Goal: Transaction & Acquisition: Obtain resource

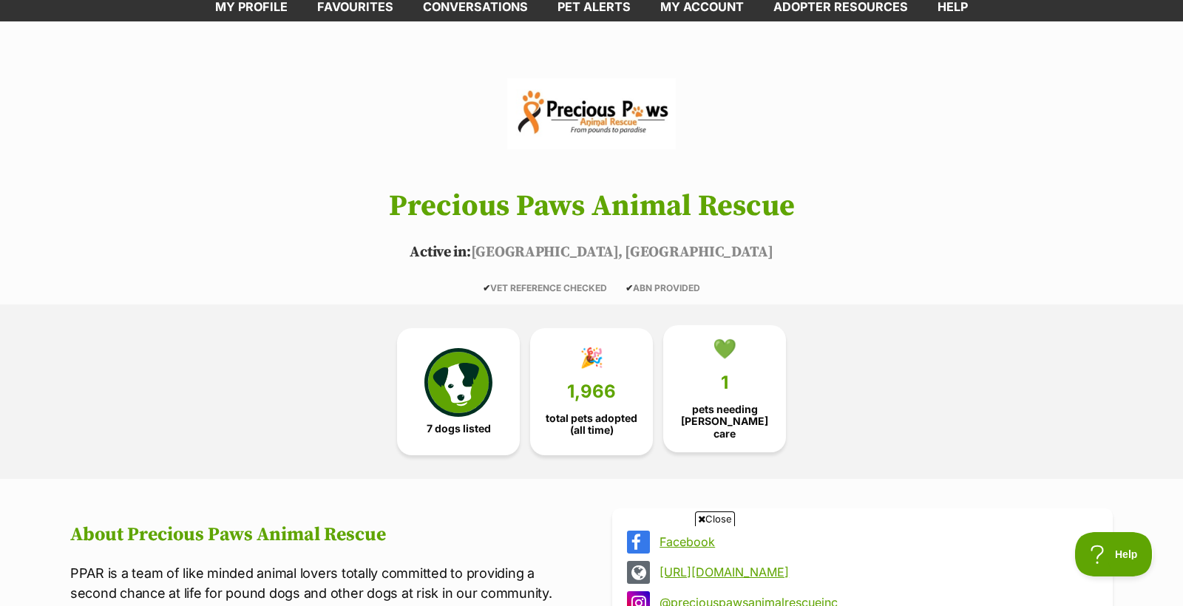
click at [740, 387] on link "💚 1 pets needing foster care" at bounding box center [724, 388] width 123 height 127
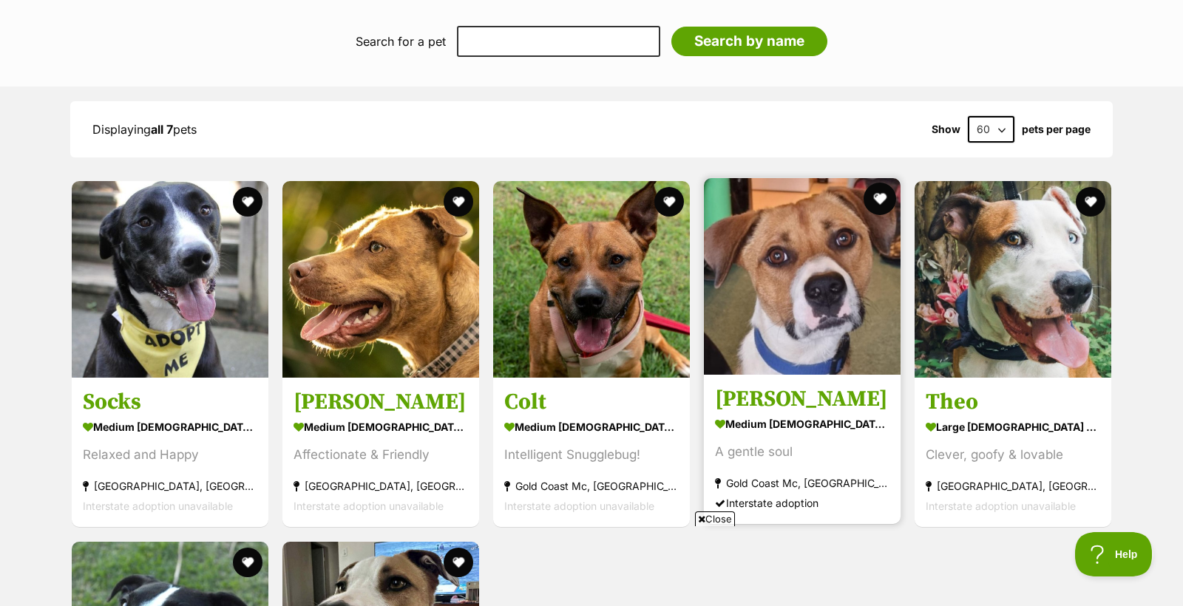
scroll to position [1016, 0]
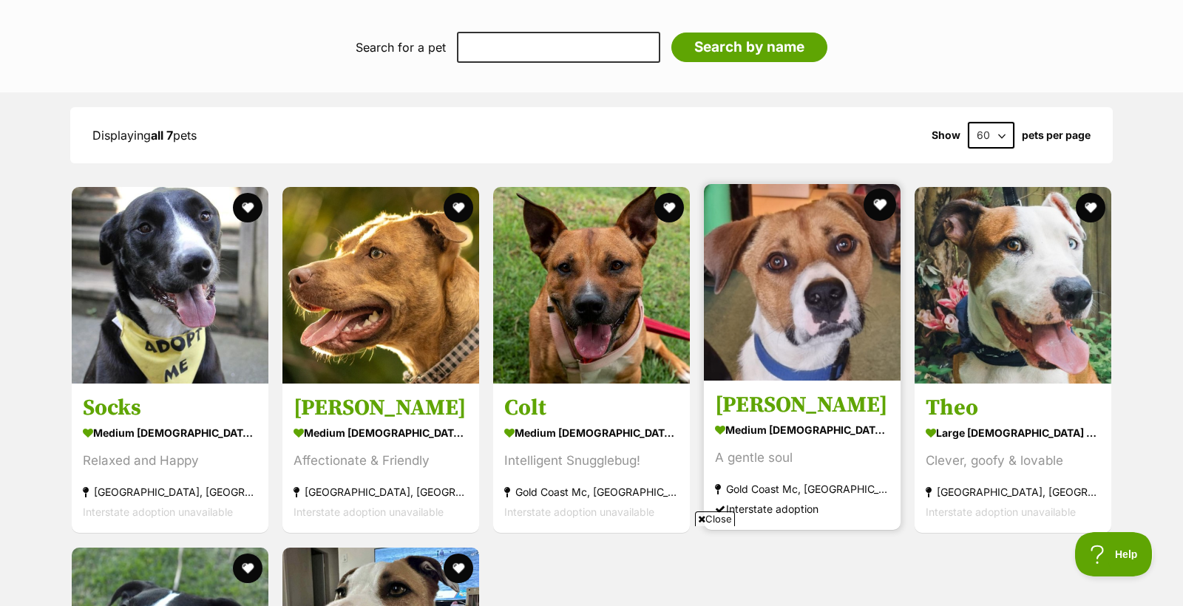
click at [879, 192] on button "favourite" at bounding box center [880, 205] width 33 height 33
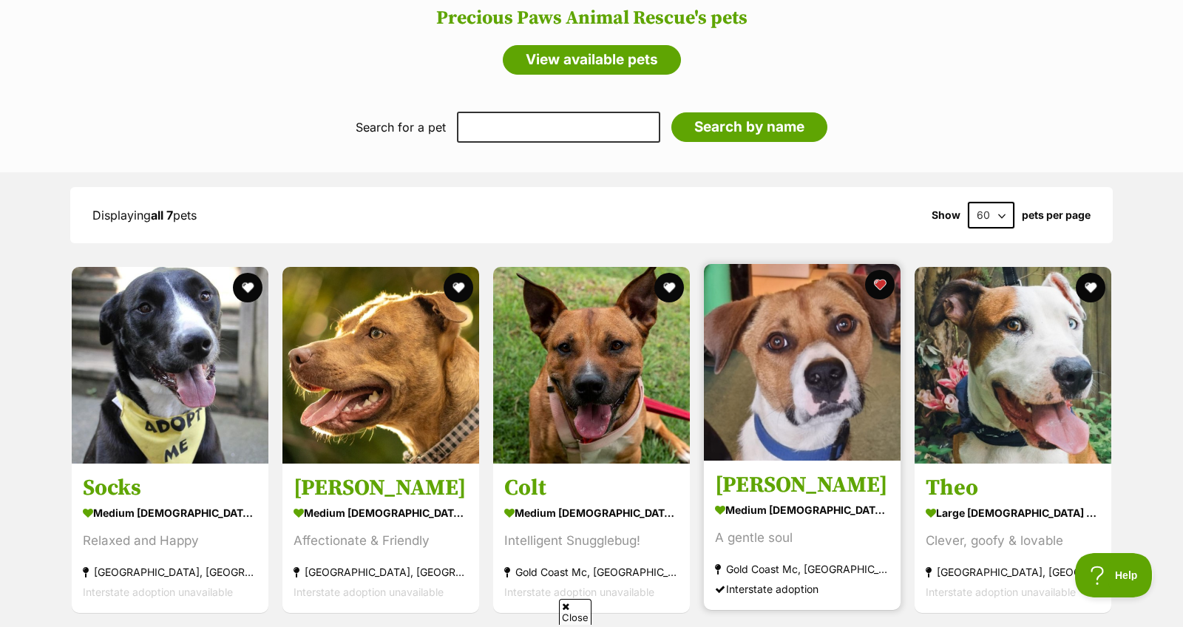
click at [824, 364] on img at bounding box center [802, 362] width 197 height 197
